Goal: Task Accomplishment & Management: Manage account settings

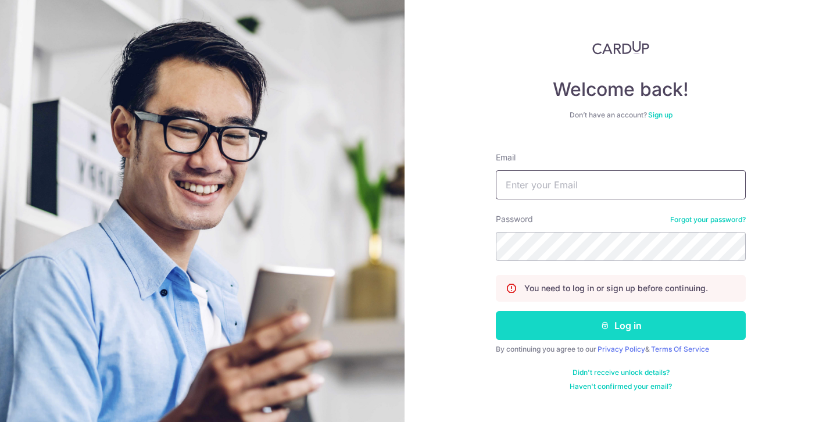
type input "[EMAIL_ADDRESS][DOMAIN_NAME]"
click at [613, 336] on button "Log in" at bounding box center [621, 325] width 250 height 29
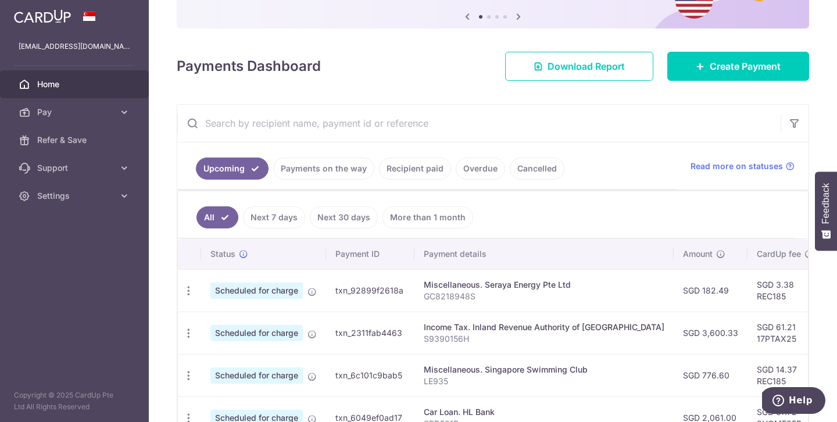
scroll to position [133, 0]
